Goal: Browse casually: Explore the website without a specific task or goal

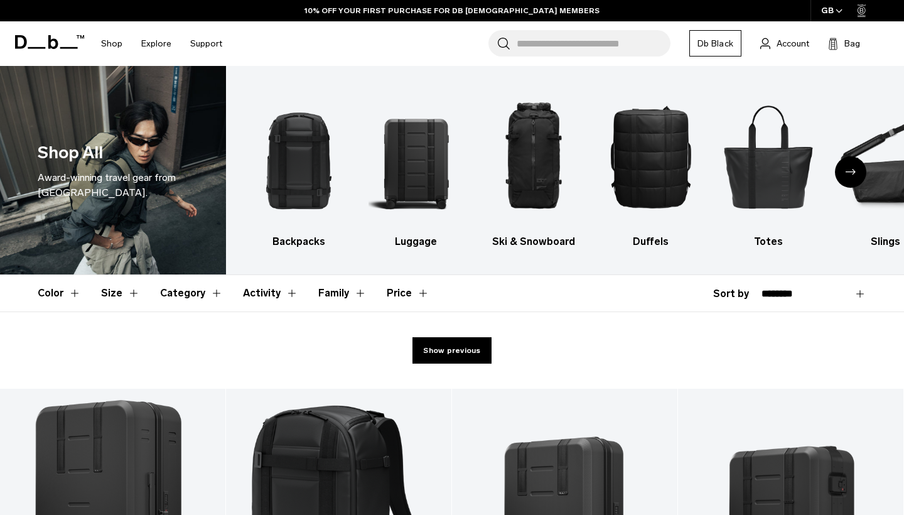
click at [60, 44] on icon at bounding box center [49, 42] width 69 height 14
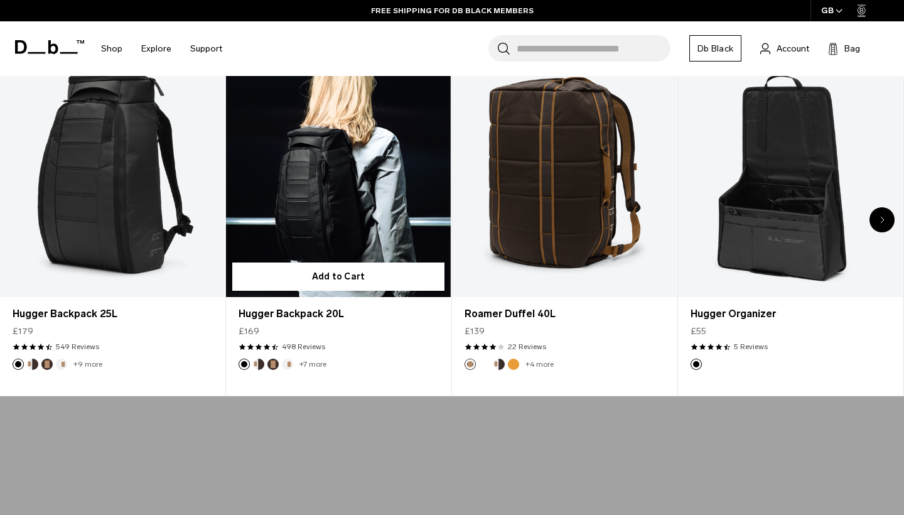
scroll to position [491, 0]
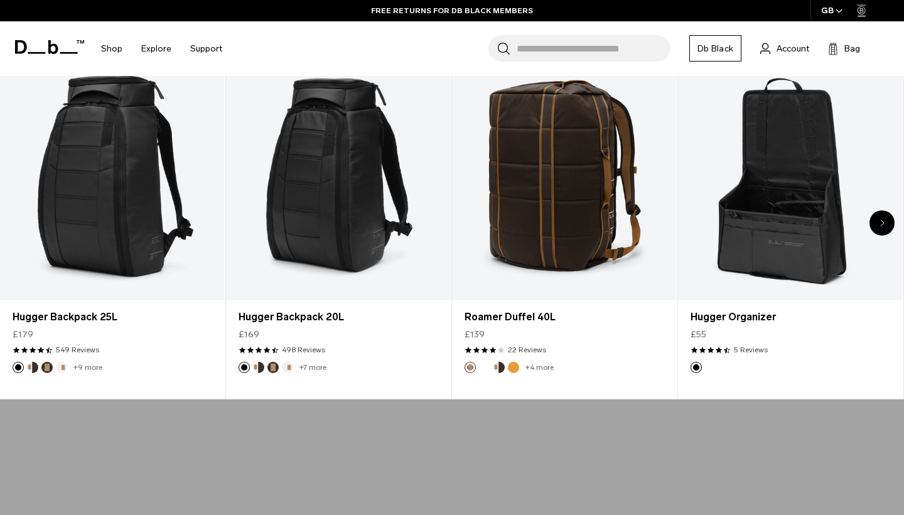
click at [885, 218] on div "Next slide" at bounding box center [881, 222] width 25 height 25
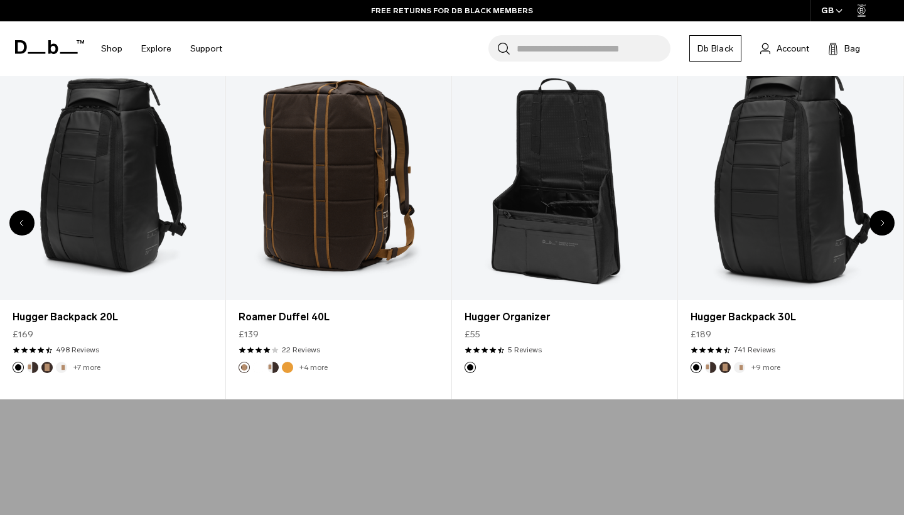
click at [885, 218] on div "Next slide" at bounding box center [881, 222] width 25 height 25
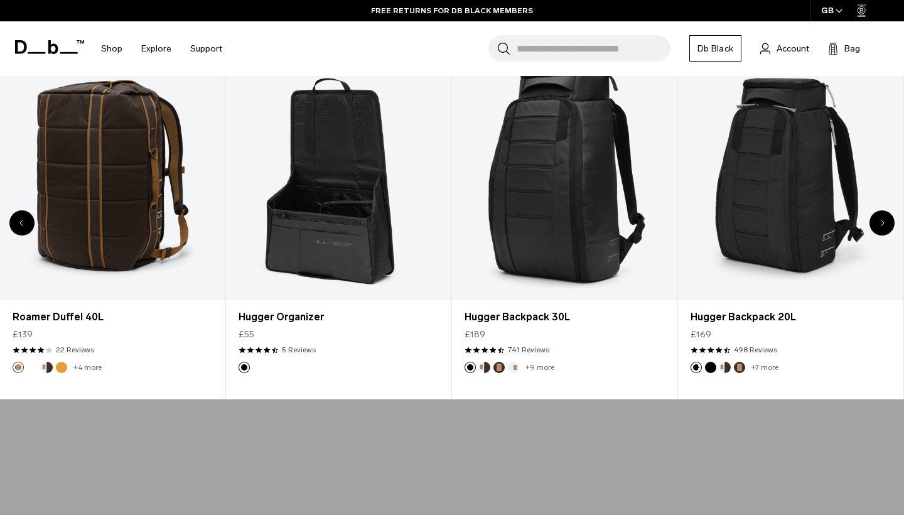
click at [885, 218] on div "Next slide" at bounding box center [881, 222] width 25 height 25
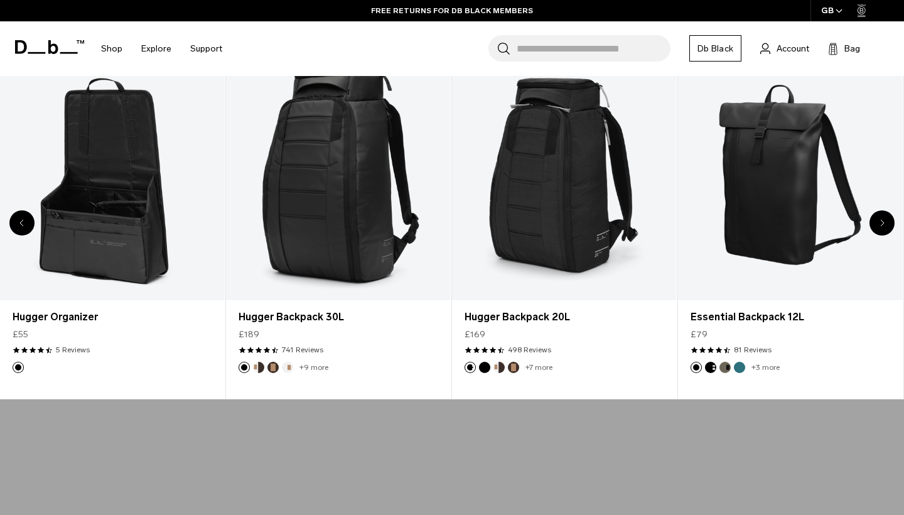
click at [885, 218] on div "Next slide" at bounding box center [881, 222] width 25 height 25
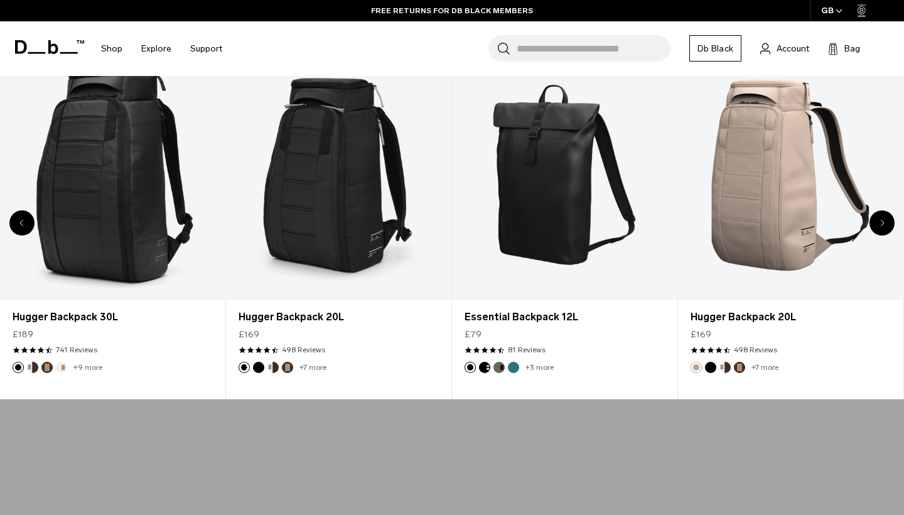
click at [885, 218] on div "Next slide" at bounding box center [881, 222] width 25 height 25
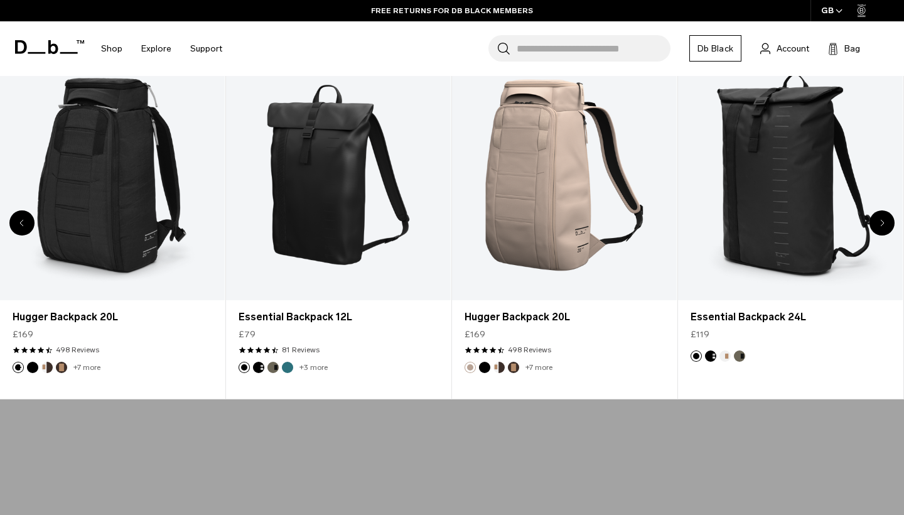
click at [885, 218] on div "Next slide" at bounding box center [881, 222] width 25 height 25
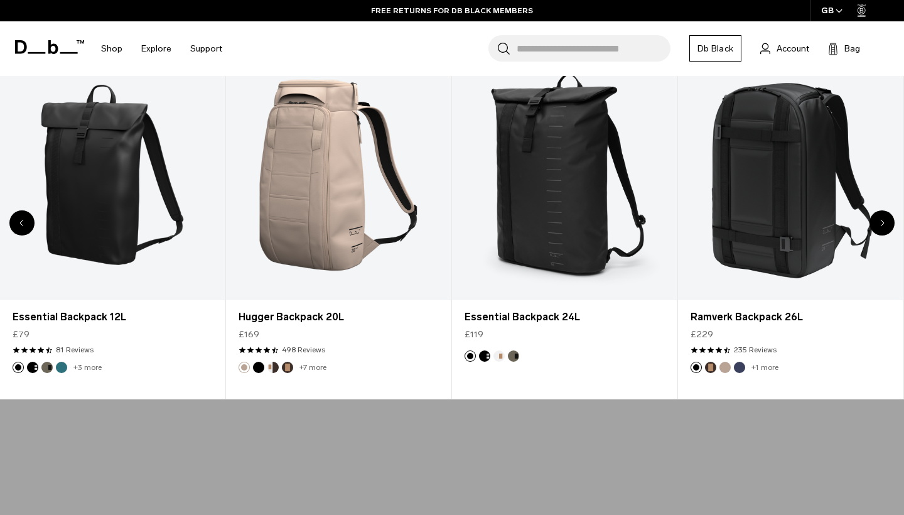
click at [885, 218] on div "Next slide" at bounding box center [881, 222] width 25 height 25
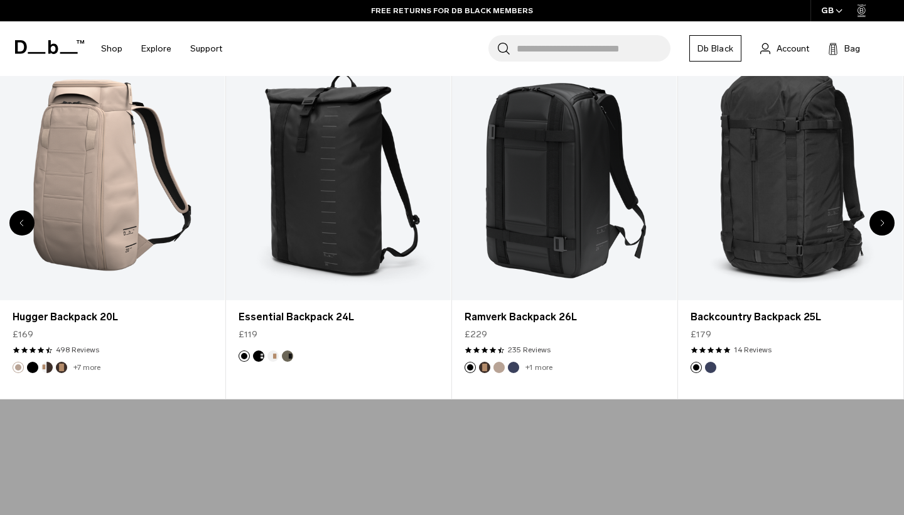
click at [885, 218] on div "Next slide" at bounding box center [881, 222] width 25 height 25
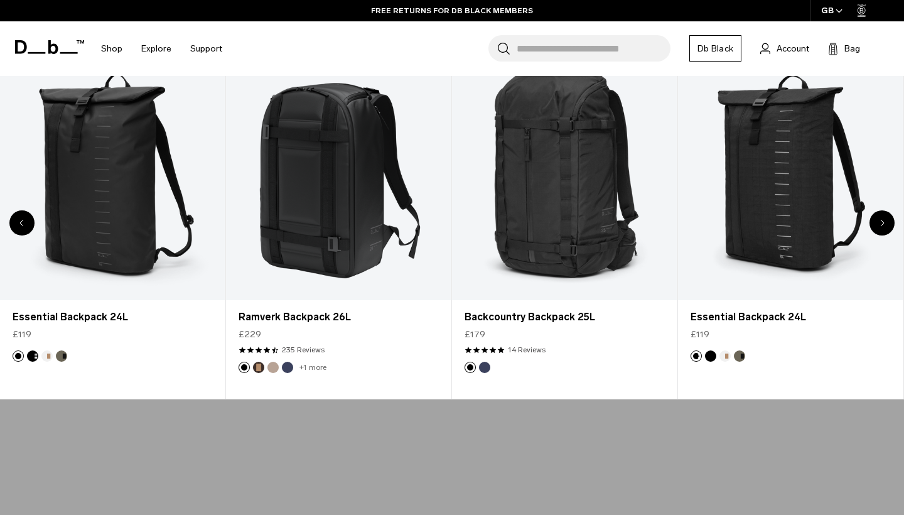
click at [885, 218] on div "Next slide" at bounding box center [881, 222] width 25 height 25
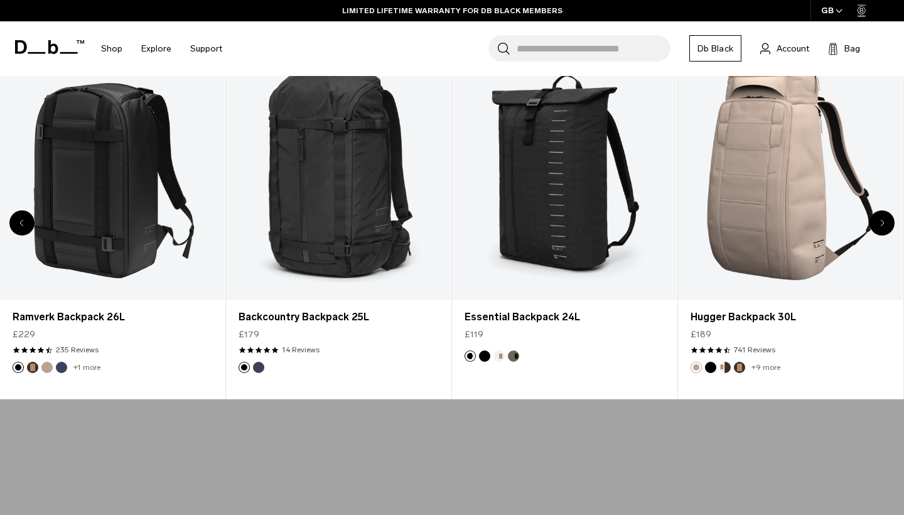
click at [885, 218] on div "Next slide" at bounding box center [881, 222] width 25 height 25
